Goal: Information Seeking & Learning: Learn about a topic

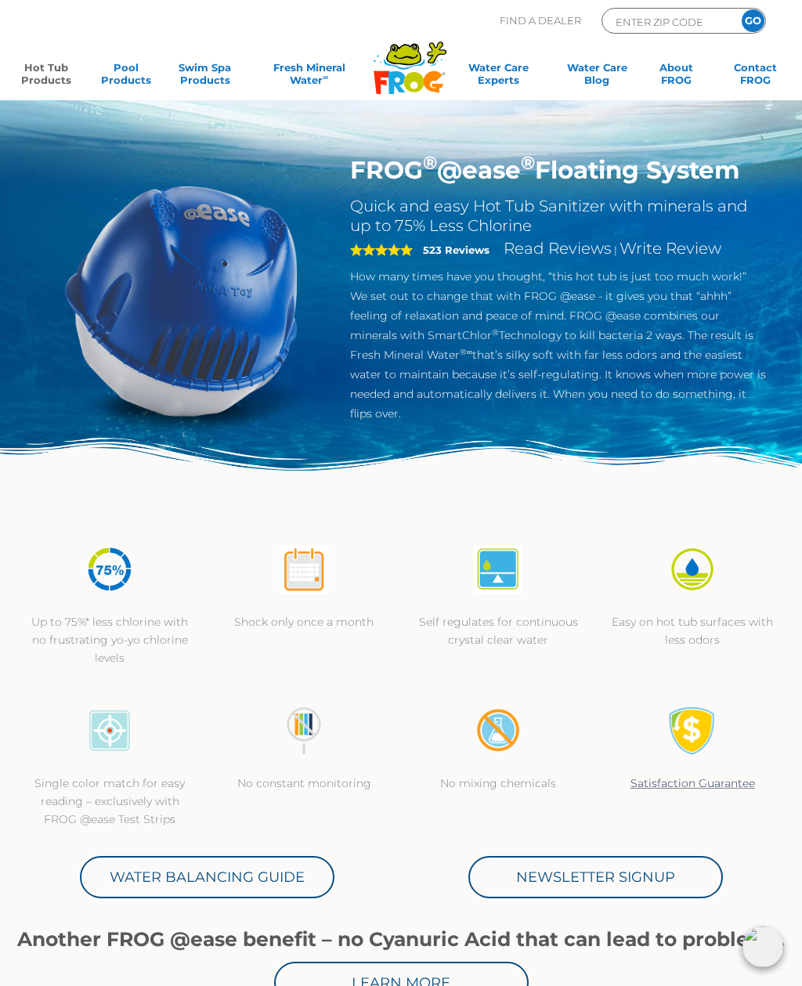
click at [41, 63] on link "Hot Tub Products" at bounding box center [47, 76] width 62 height 31
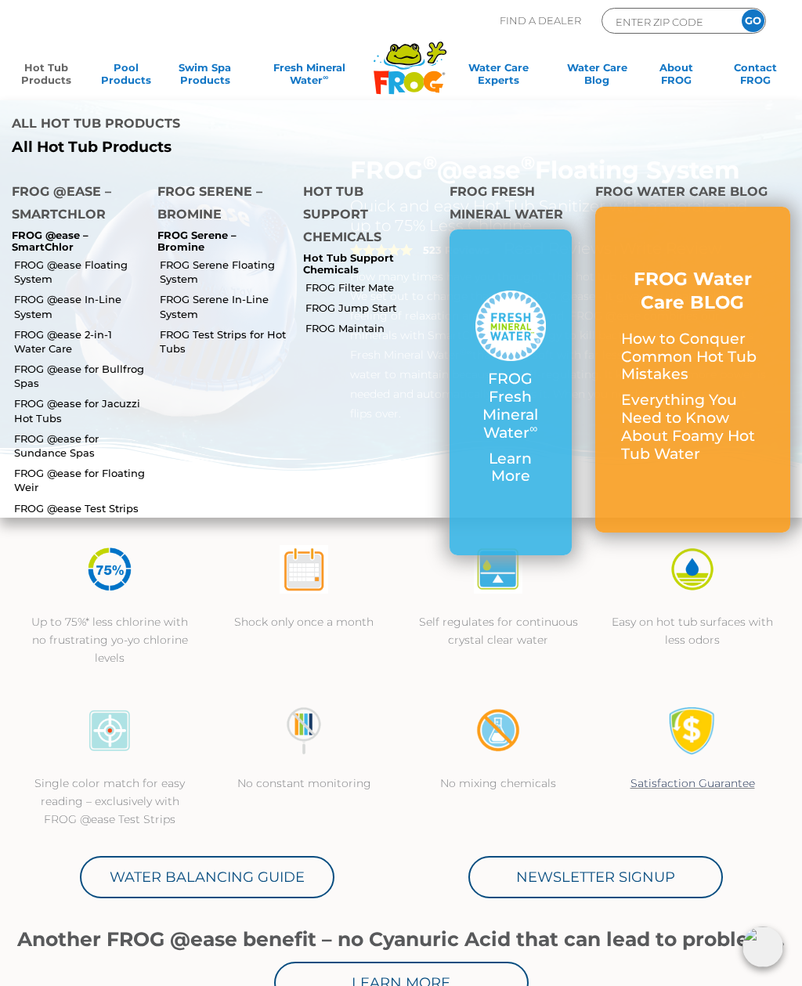
click at [64, 362] on link "FROG @ease for Bullfrog Spas" at bounding box center [80, 376] width 132 height 28
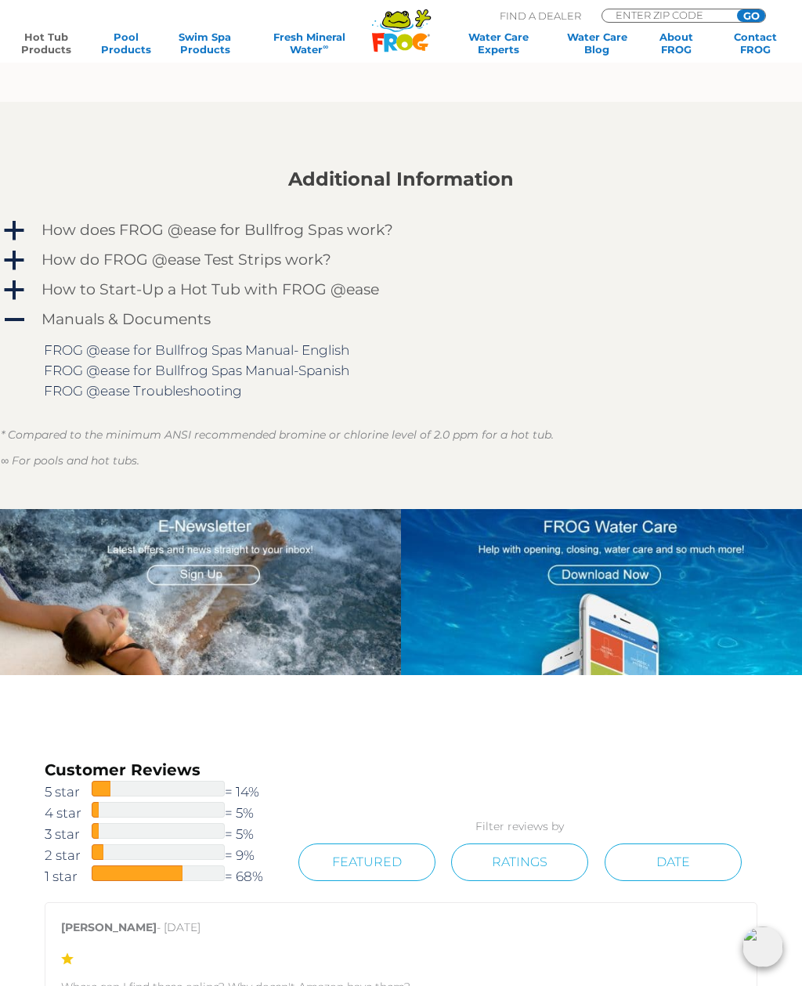
scroll to position [1735, 0]
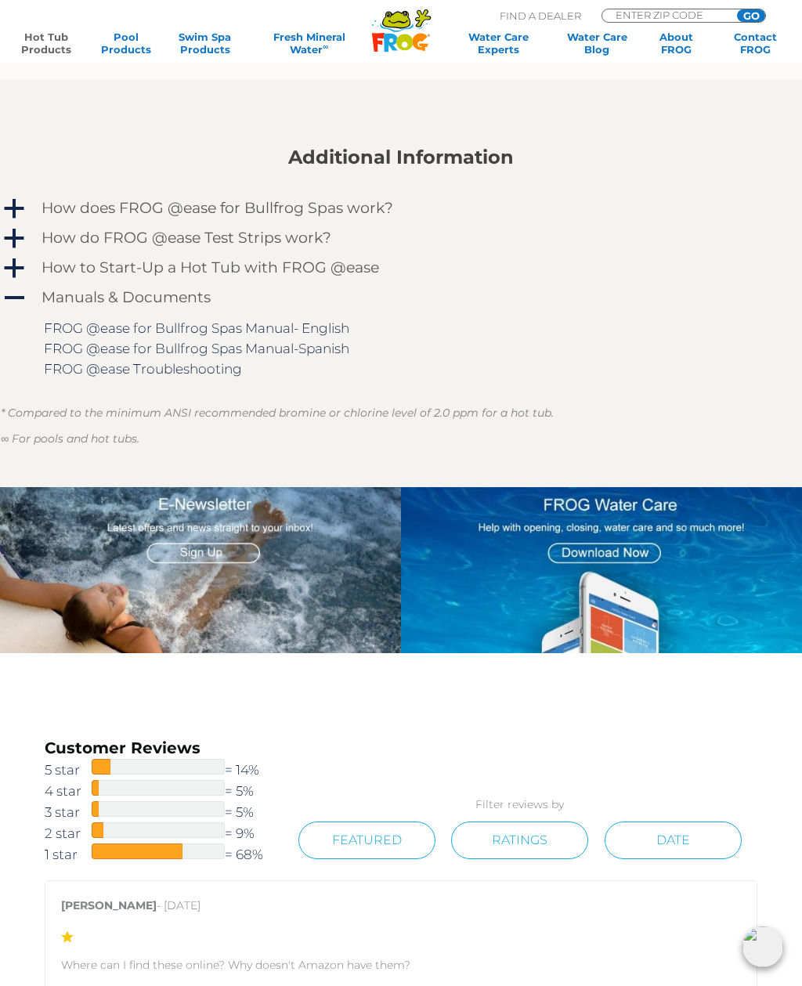
click at [74, 259] on h4 "How to Start-Up a Hot Tub with FROG @ease" at bounding box center [209, 267] width 337 height 17
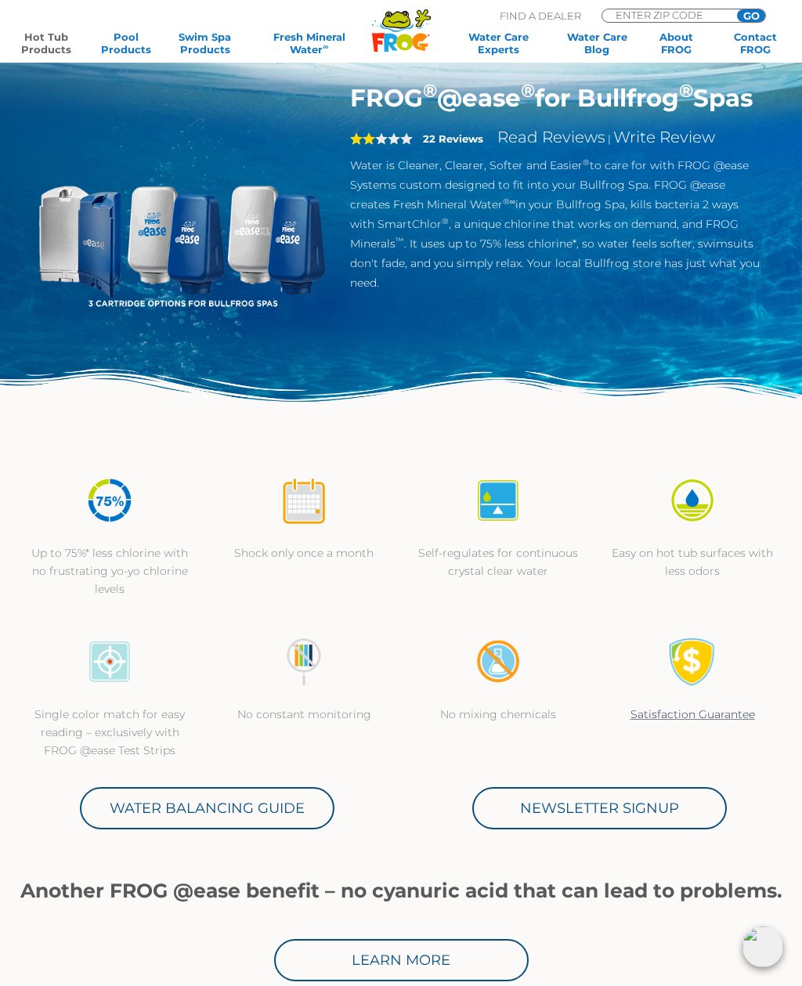
scroll to position [0, 0]
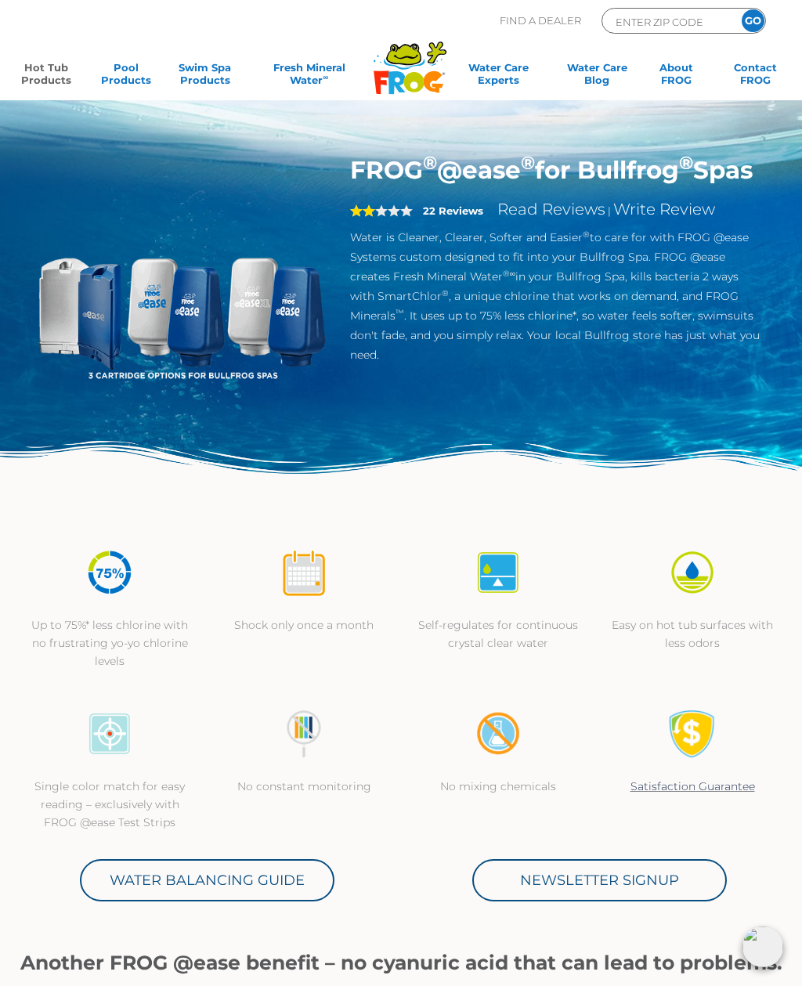
click at [54, 70] on link "Hot Tub Products" at bounding box center [47, 76] width 62 height 31
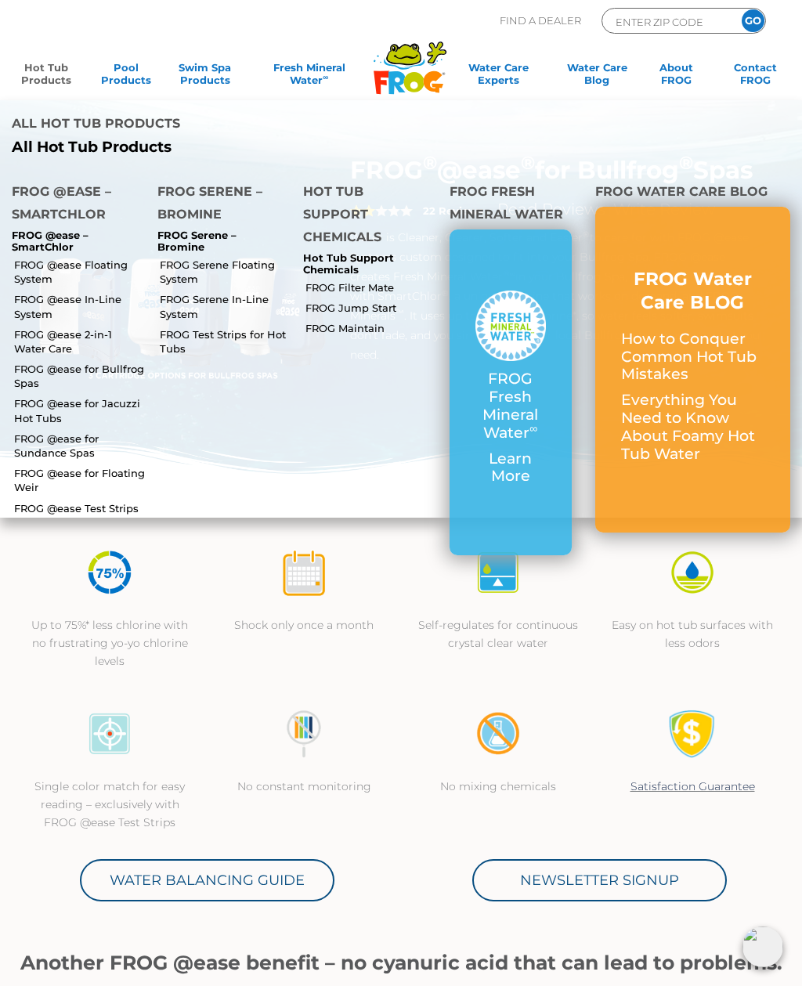
click at [32, 254] on li "FROG @ease Floating System" at bounding box center [73, 271] width 146 height 34
click at [51, 258] on link "FROG @ease Floating System" at bounding box center [80, 272] width 132 height 28
click at [34, 229] on p "FROG @ease – SmartChlor" at bounding box center [73, 241] width 122 height 24
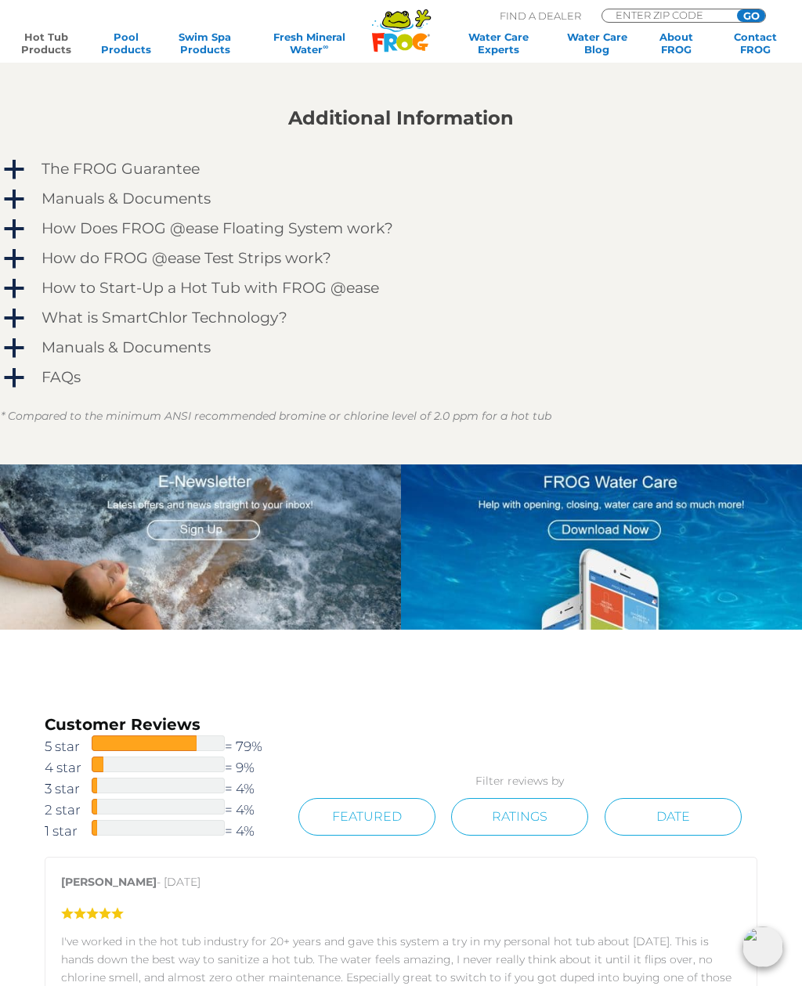
scroll to position [1185, 0]
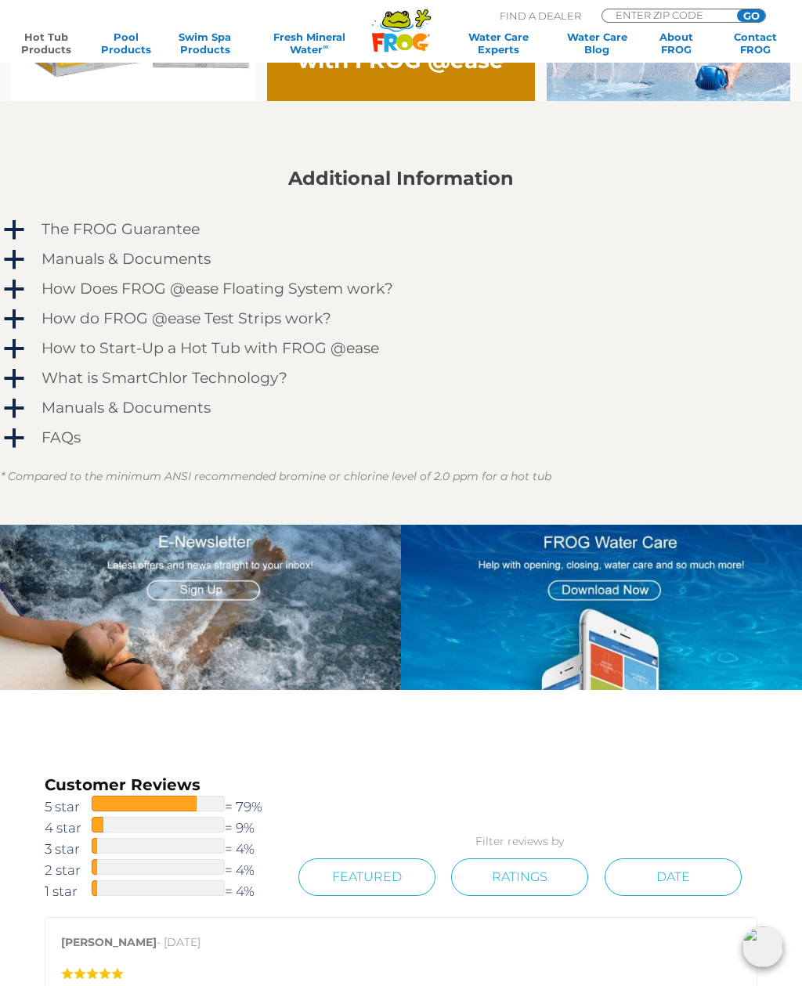
click at [17, 259] on span "a" at bounding box center [13, 259] width 23 height 23
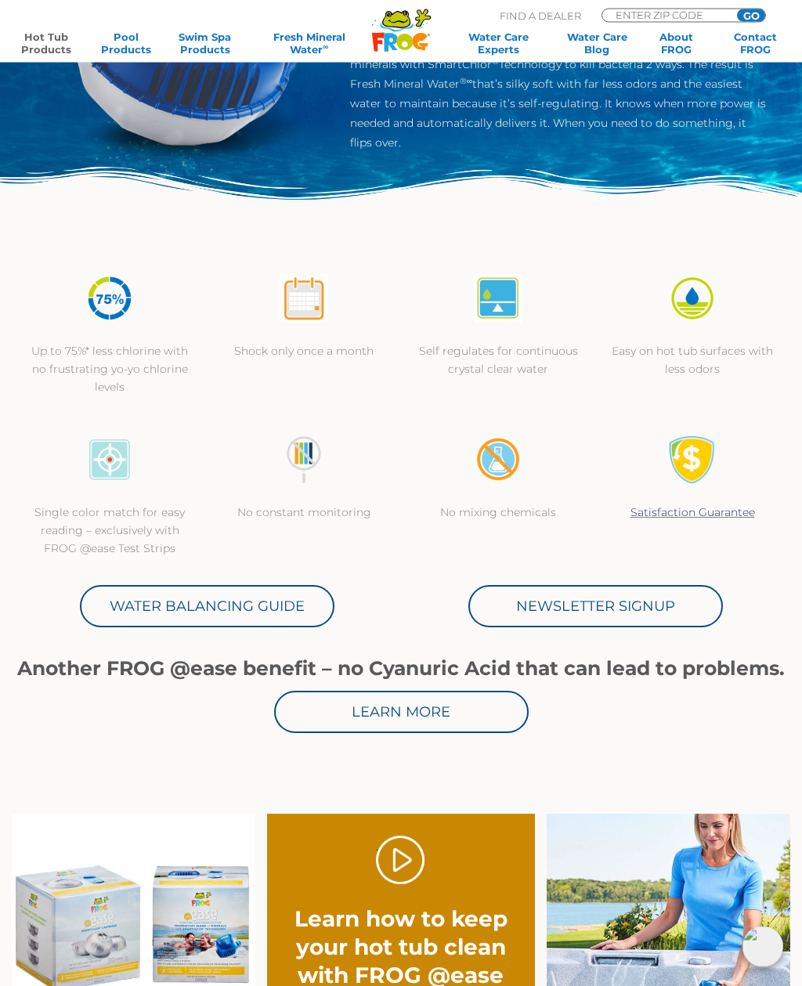
scroll to position [0, 0]
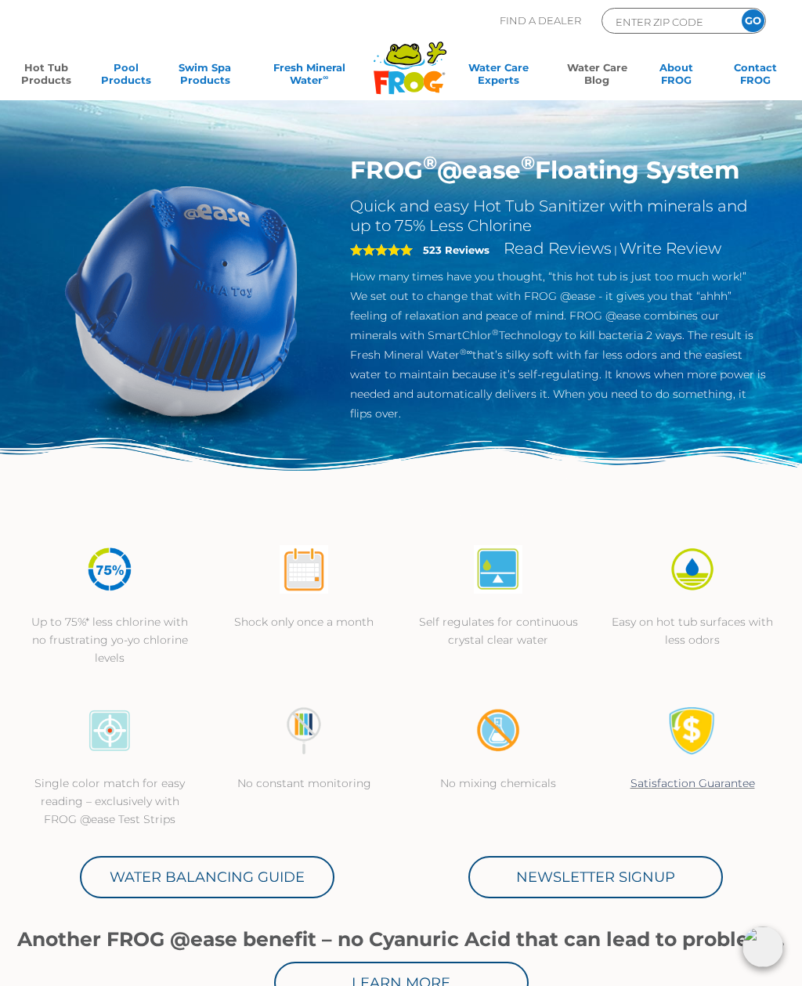
click at [596, 67] on link "Water Care Blog" at bounding box center [597, 76] width 62 height 31
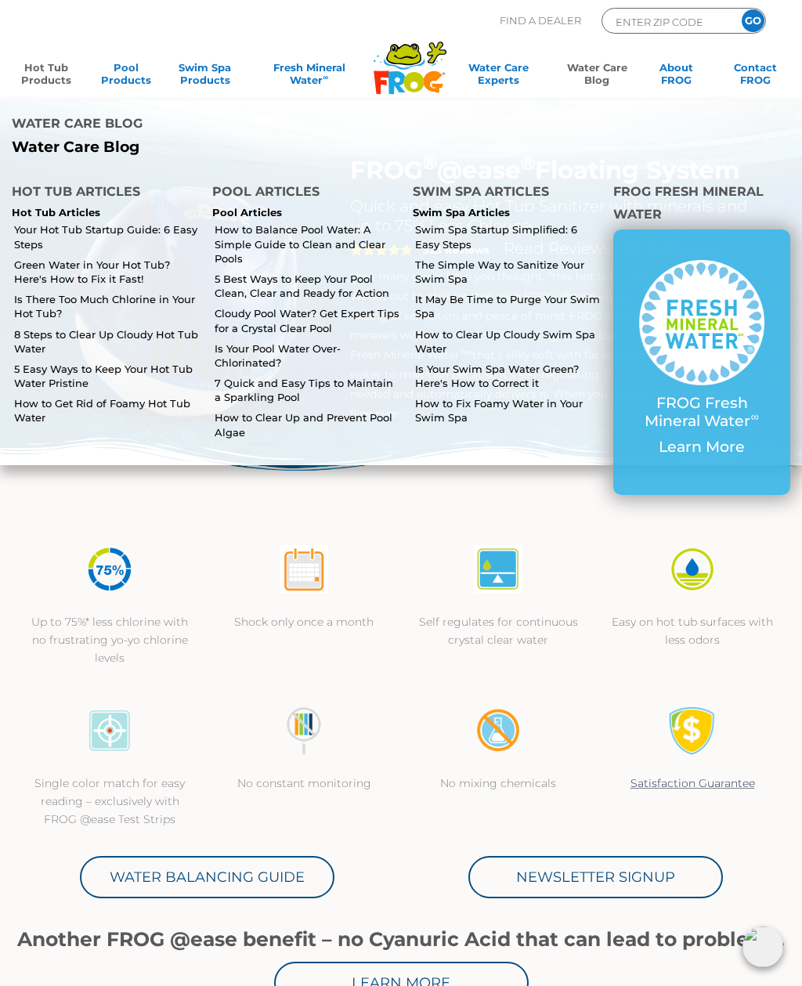
click at [74, 396] on link "How to Get Rid of Foamy Hot Tub Water" at bounding box center [107, 410] width 186 height 28
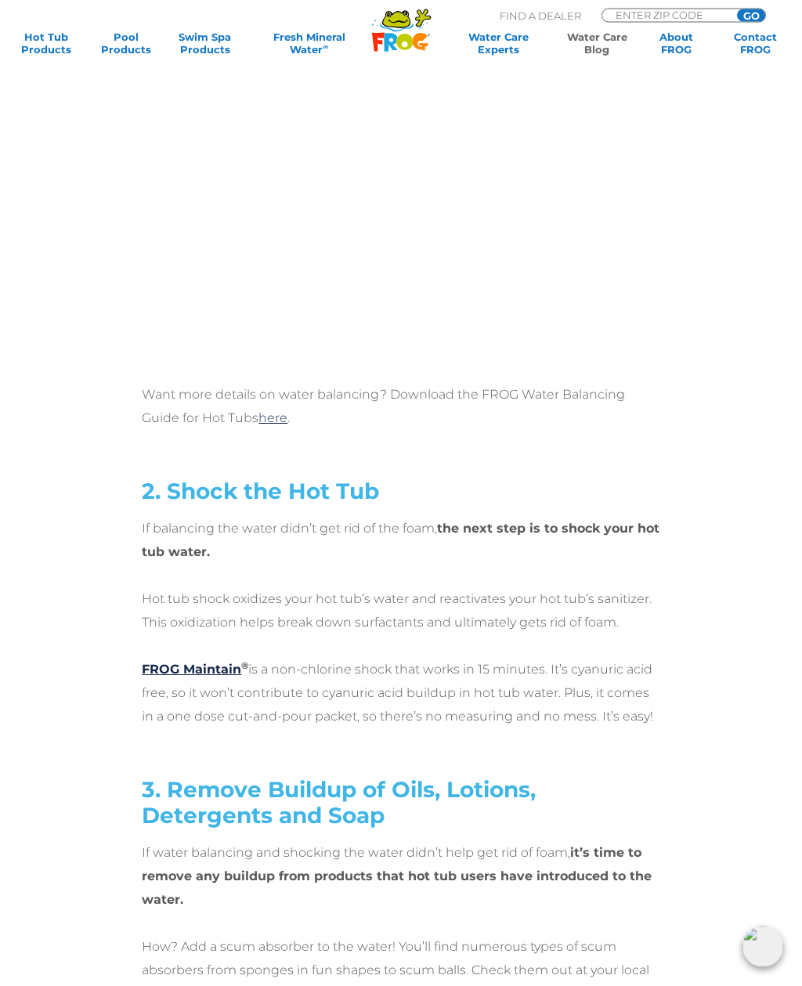
scroll to position [3508, 0]
